Goal: Find specific page/section: Find specific page/section

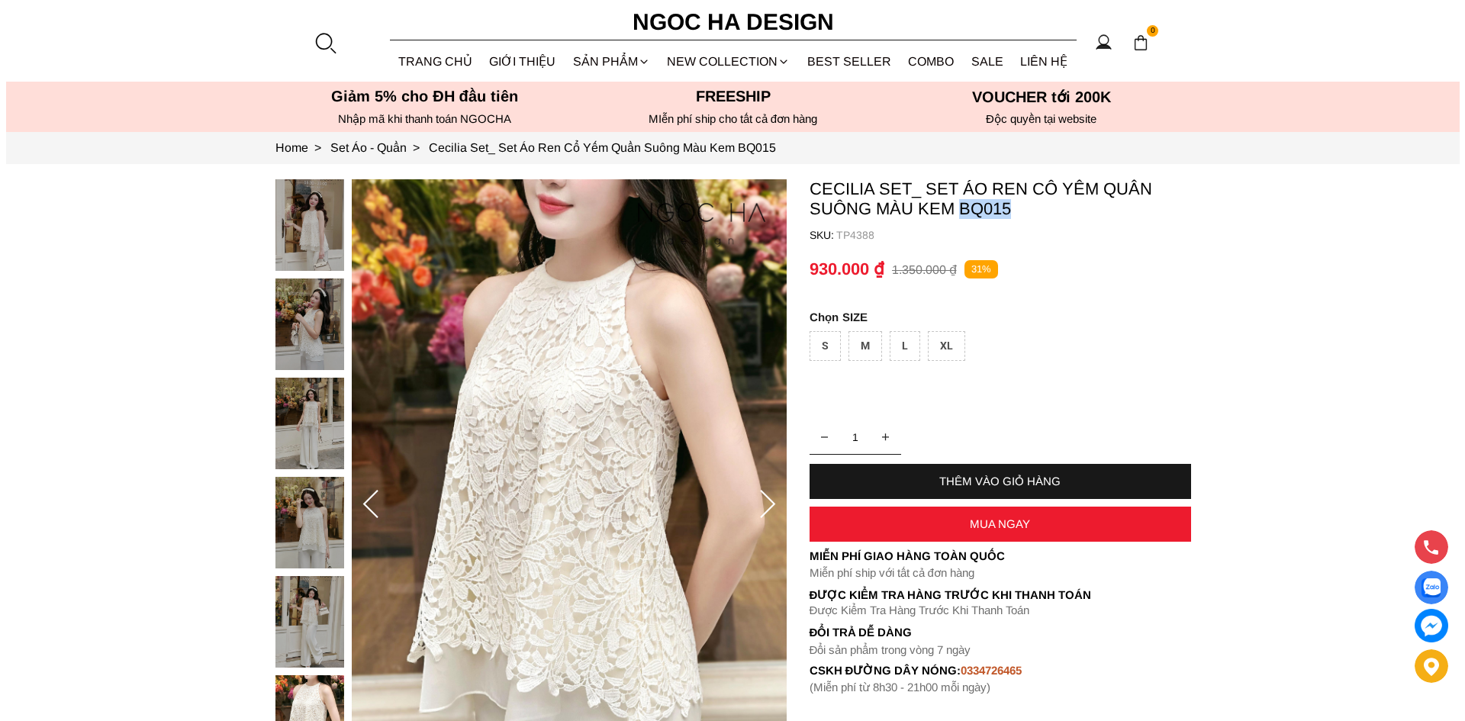
scroll to position [254, 0]
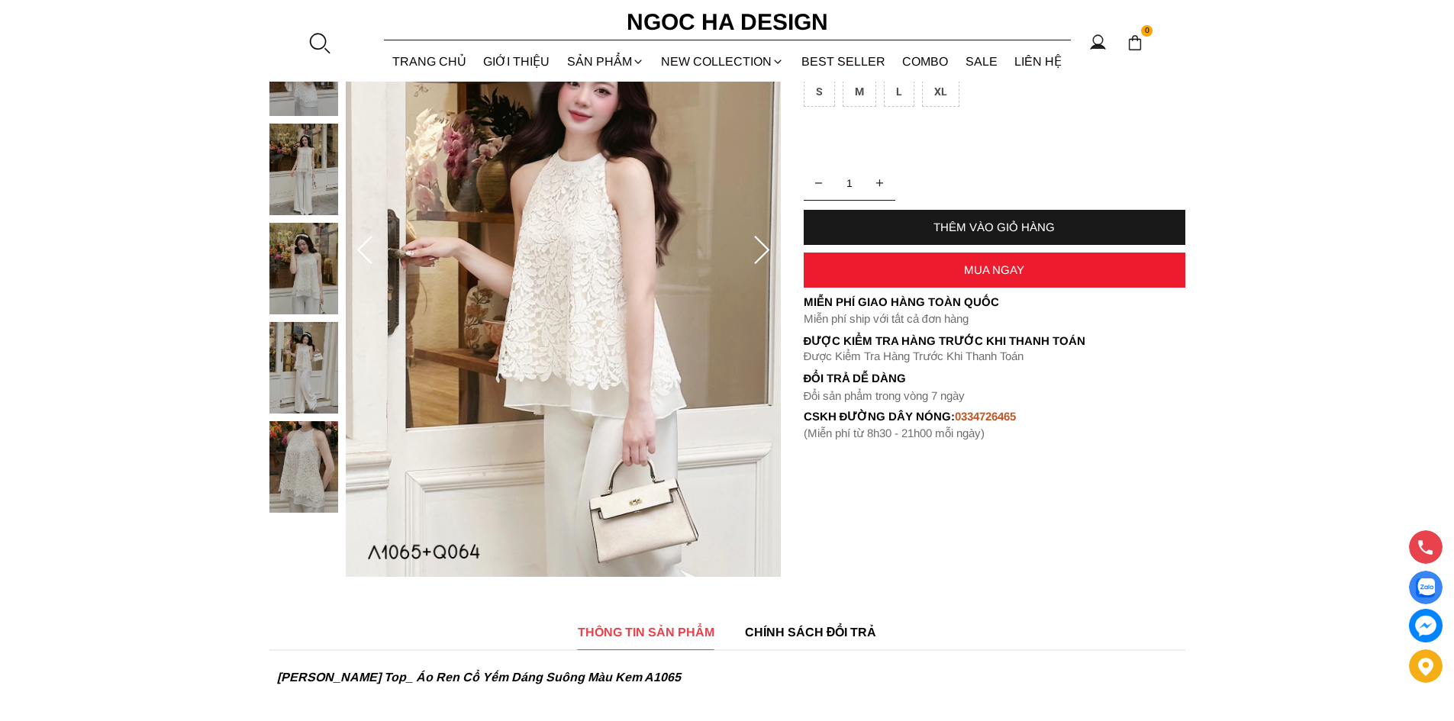
click at [314, 46] on div at bounding box center [319, 42] width 23 height 23
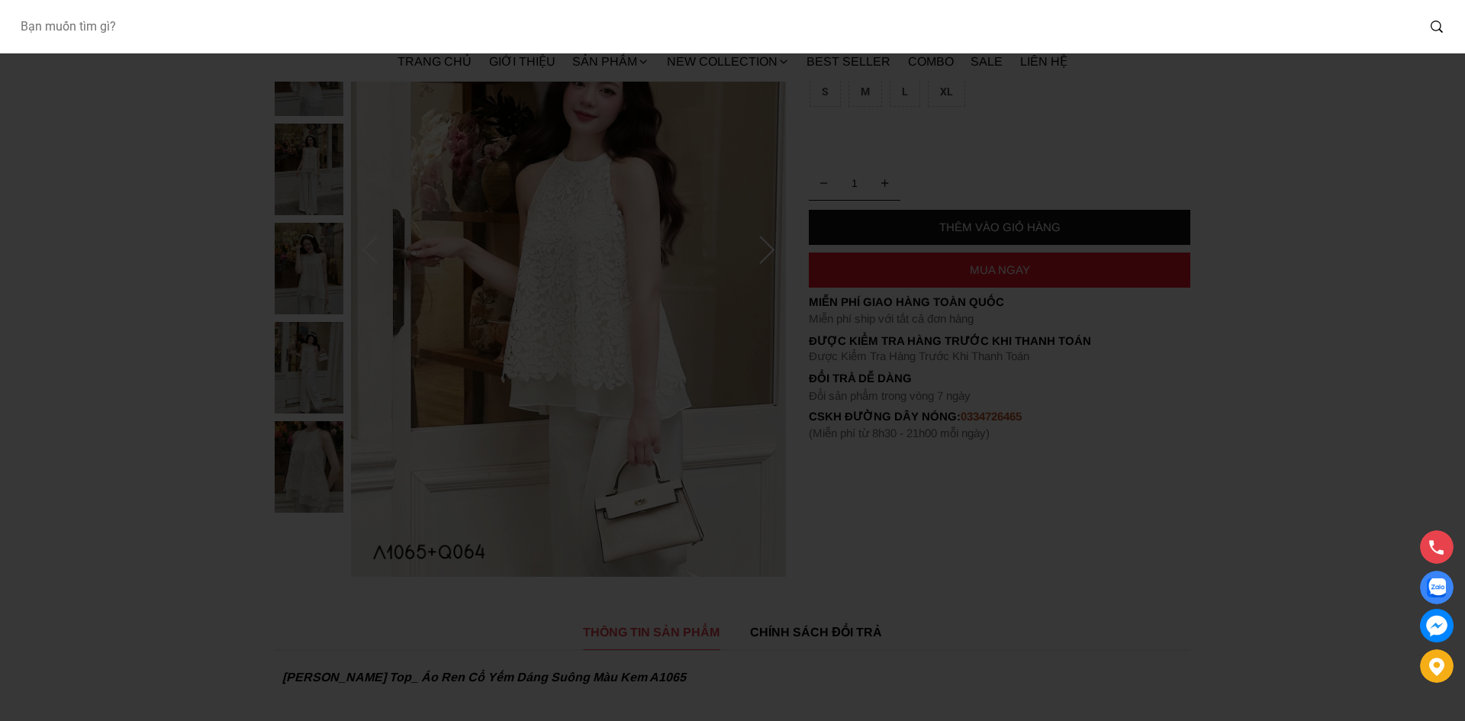
click at [324, 31] on input "Input search Bạn muốn tìm gì?" at bounding box center [712, 26] width 1409 height 35
paste input "A1051+CV132"
type input "A1051+CV132"
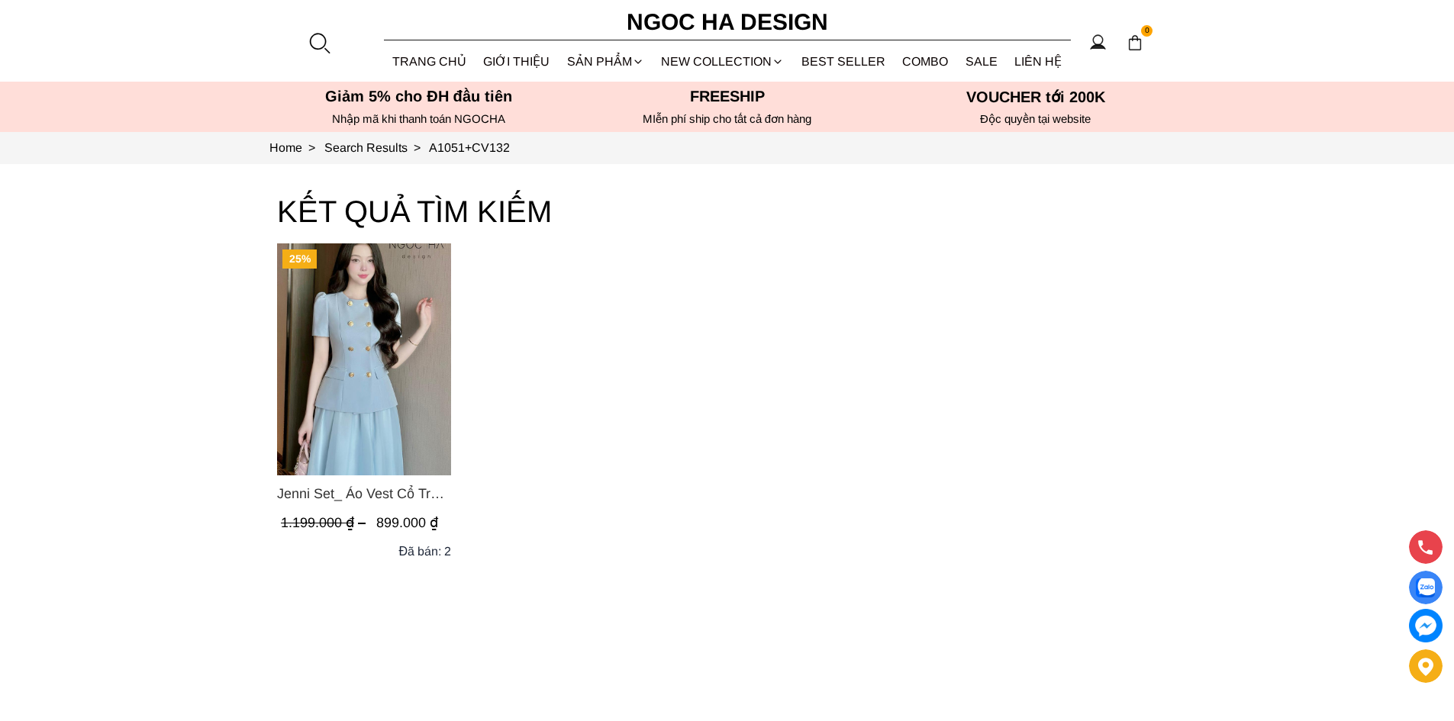
click at [382, 346] on img "Product image - Jenni Set_ Áo Vest Cổ Tròn Đính Cúc, Chân Váy Tơ Màu Xanh A1051…" at bounding box center [364, 359] width 174 height 232
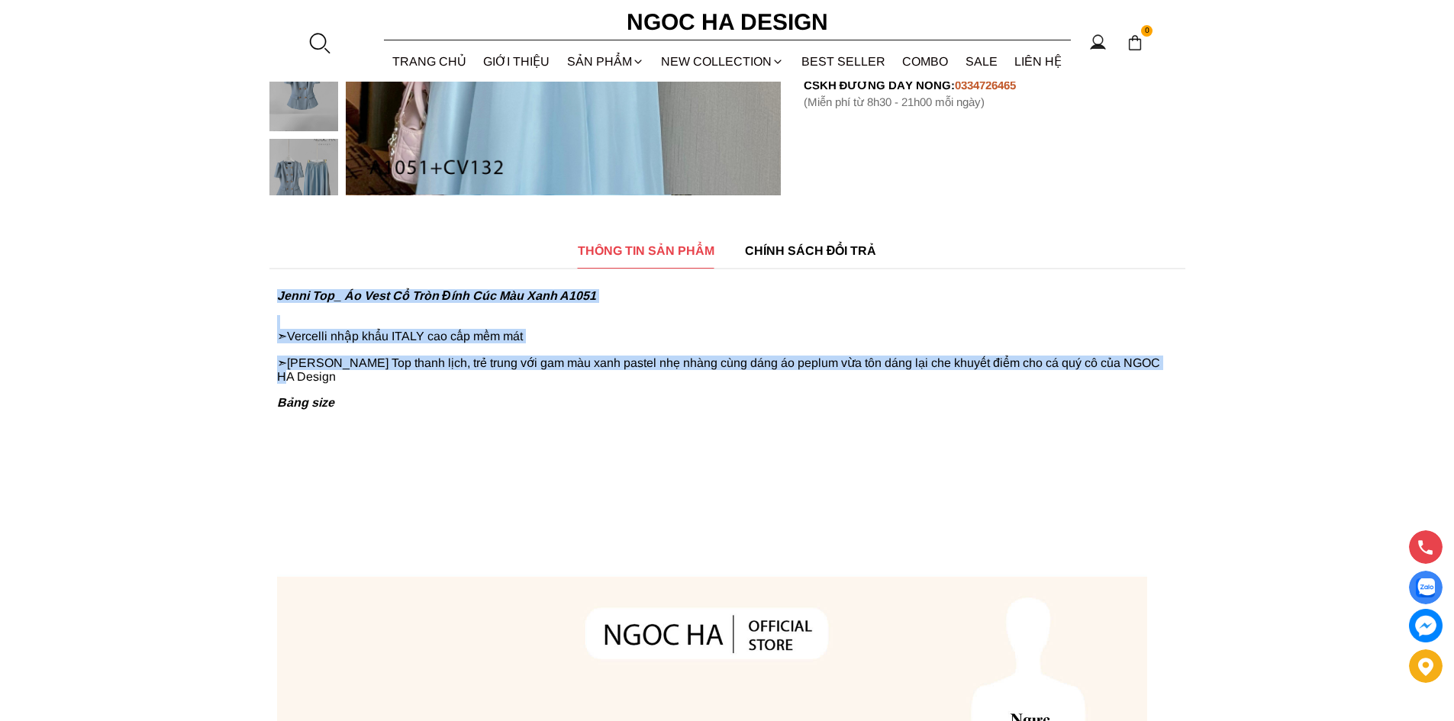
drag, startPoint x: 1185, startPoint y: 363, endPoint x: 270, endPoint y: 283, distance: 918.4
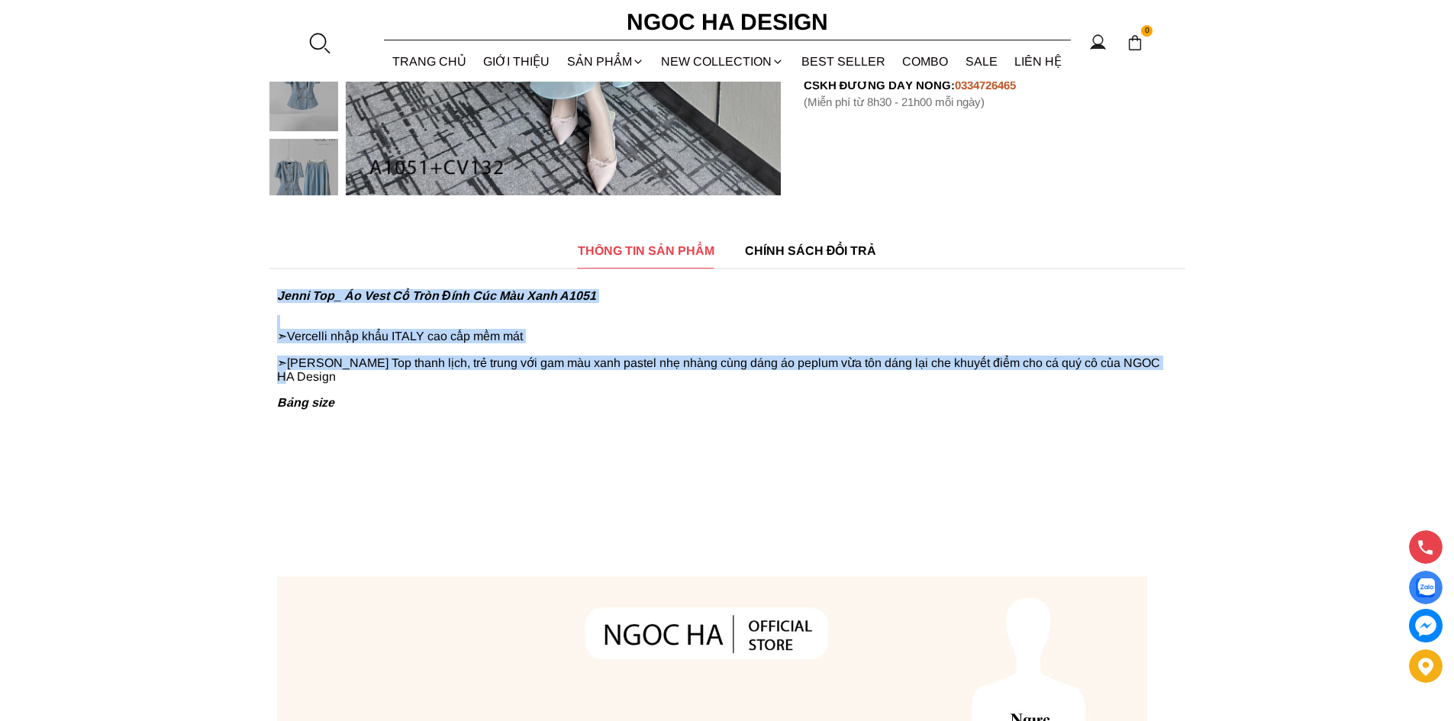
copy div "Jenni Top_ Áo Vest Cổ Tròn Đính Cúc Màu Xanh A1051 ➣Vercelli nhập khẩu ITALY ca…"
